Goal: Information Seeking & Learning: Learn about a topic

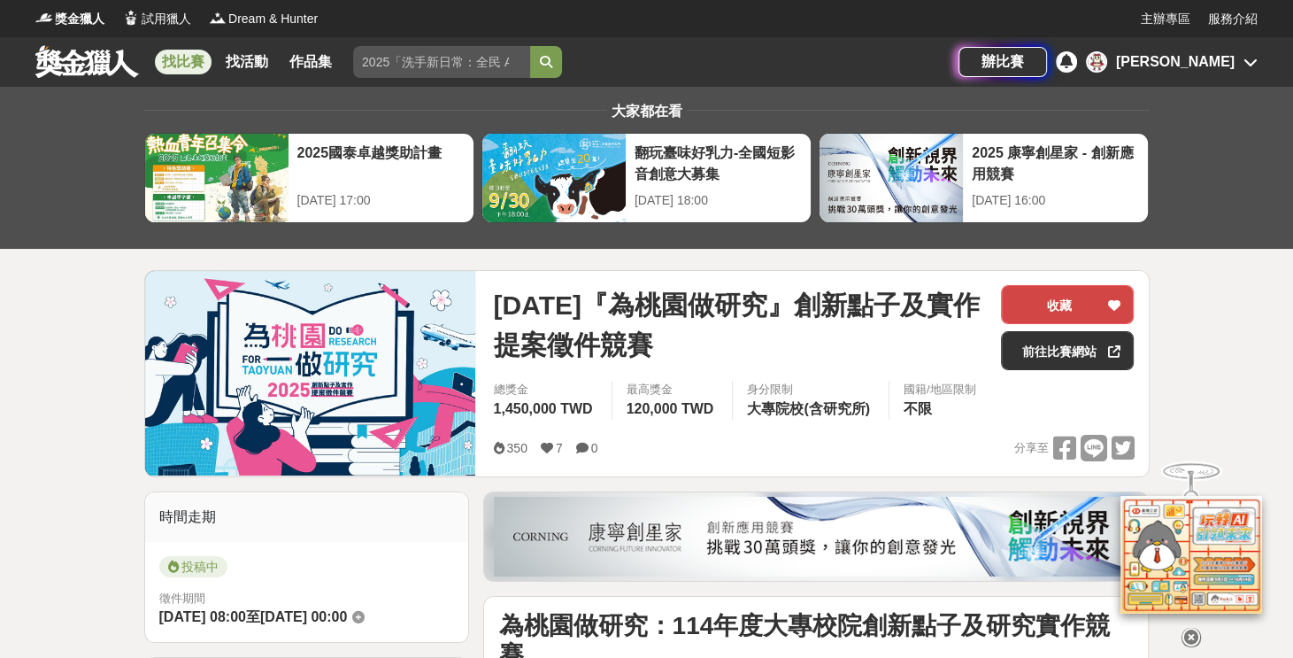
click at [1041, 306] on button "收藏" at bounding box center [1067, 304] width 133 height 39
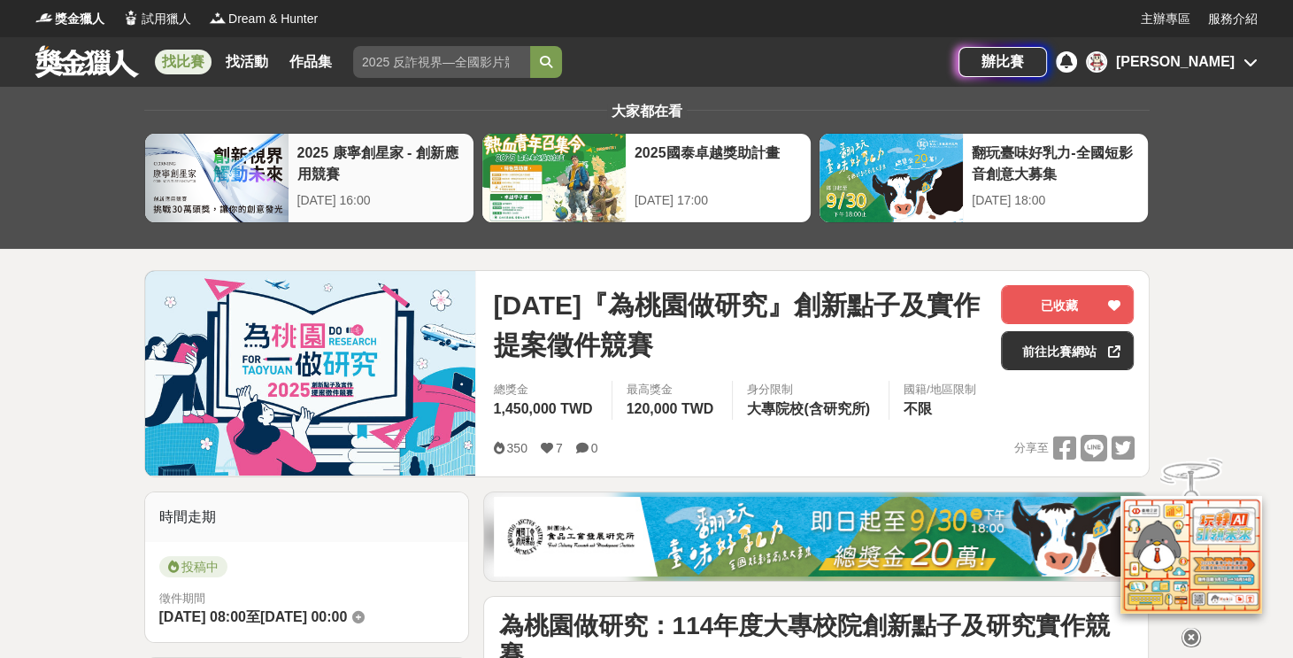
click at [351, 166] on div "2025 康寧創星家 - 創新應用競賽" at bounding box center [380, 163] width 167 height 40
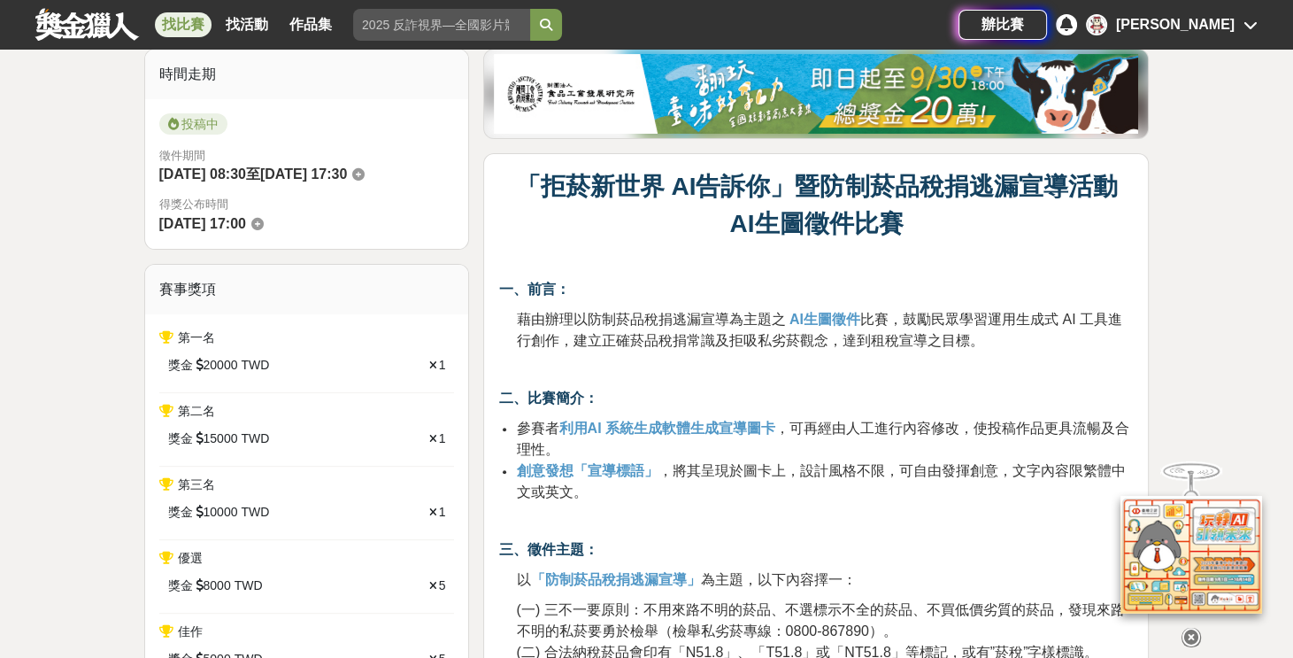
scroll to position [295, 0]
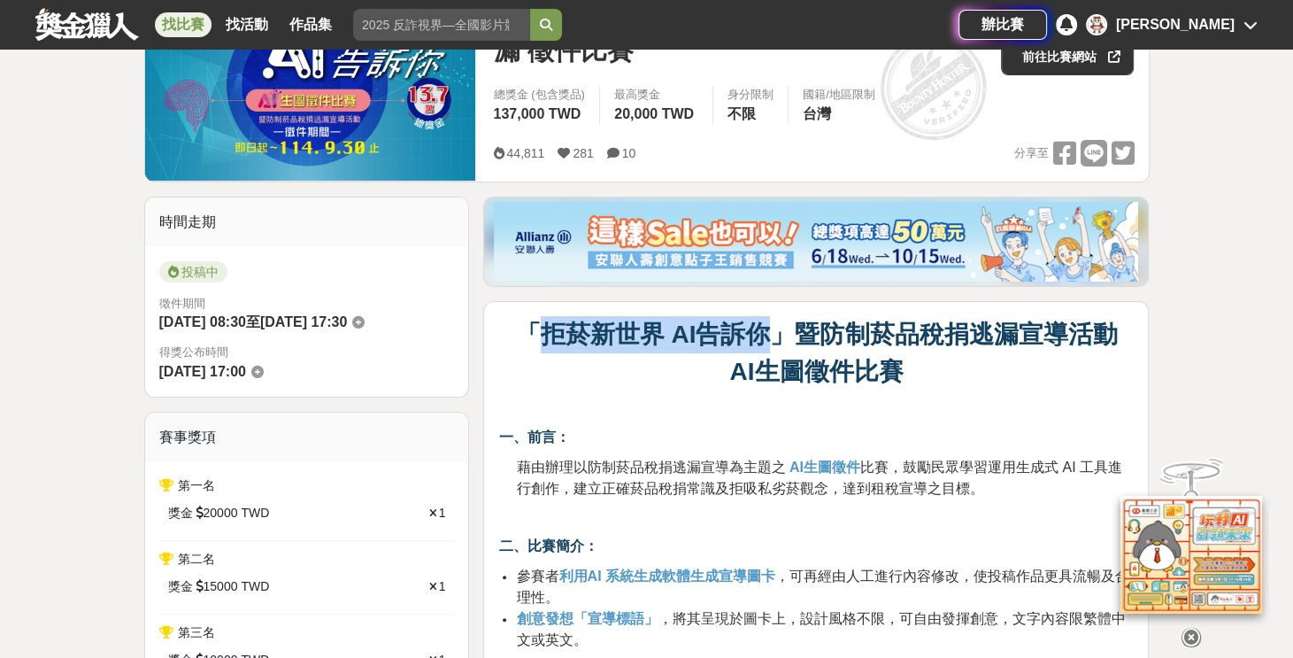
drag, startPoint x: 543, startPoint y: 332, endPoint x: 765, endPoint y: 335, distance: 222.2
click at [765, 335] on strong "「拒菸新世界 AI告訴你」暨防制菸品稅捐逃漏宣導活動" at bounding box center [817, 333] width 602 height 27
copy strong "拒菸新世界 AI告訴你"
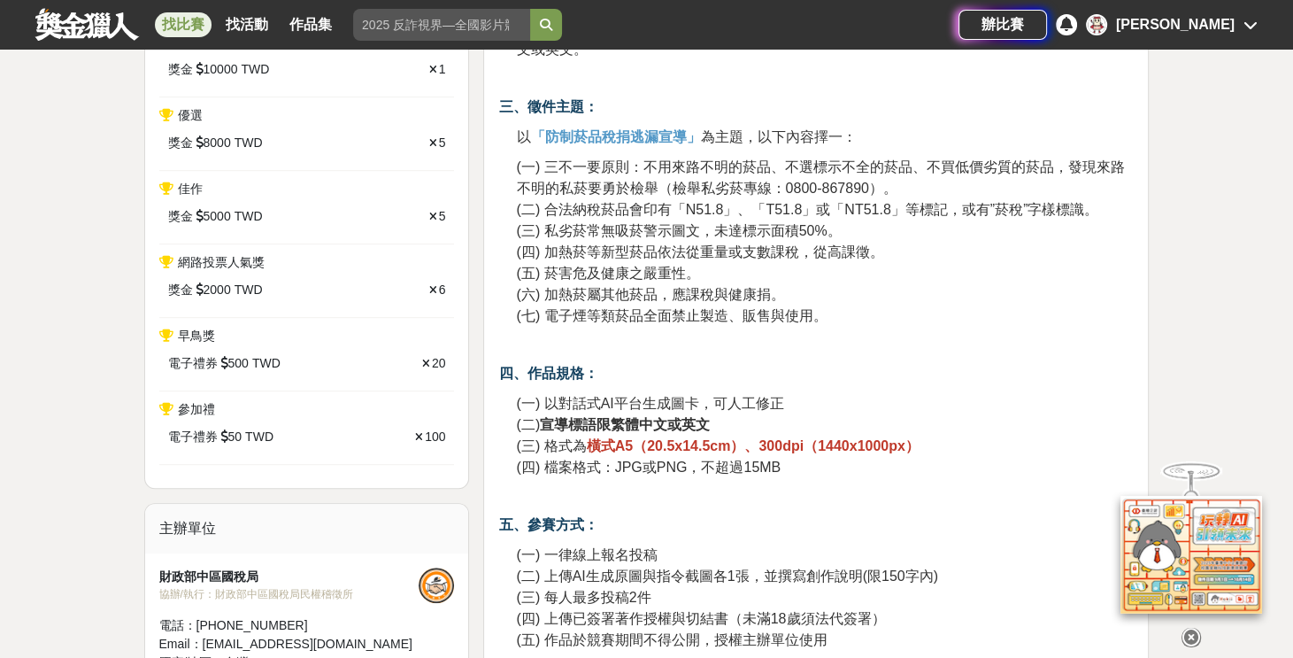
scroll to position [737, 0]
